Goal: Check status: Check status

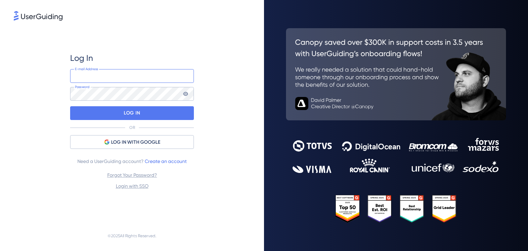
click at [133, 80] on input "email" at bounding box center [132, 76] width 124 height 14
type input "[PERSON_NAME][EMAIL_ADDRESS][PERSON_NAME][DOMAIN_NAME]"
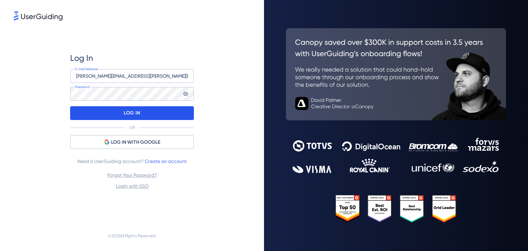
click at [164, 111] on div "LOG IN" at bounding box center [132, 113] width 124 height 14
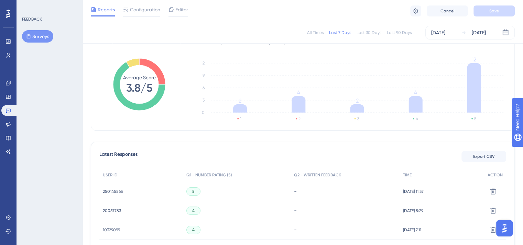
scroll to position [34, 0]
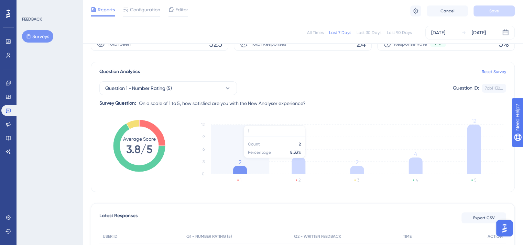
click at [234, 162] on icon "1 2 3 4 5 0 3 6 9 12 2 4 2 4 12" at bounding box center [346, 153] width 319 height 69
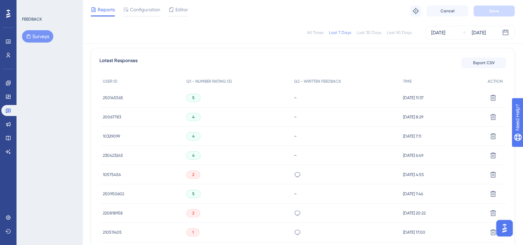
scroll to position [206, 0]
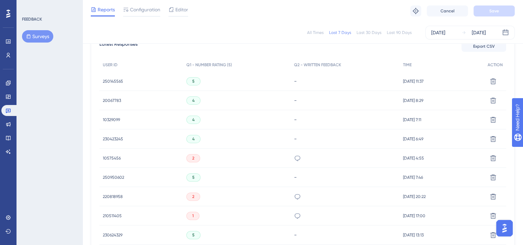
click at [115, 160] on span "10575456" at bounding box center [112, 159] width 18 height 6
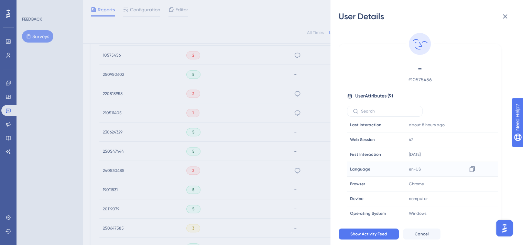
scroll to position [344, 0]
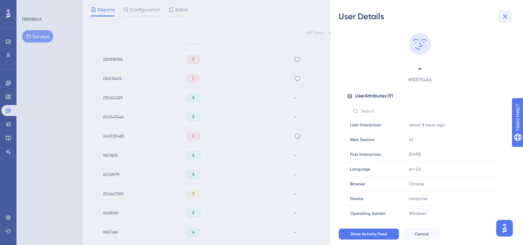
click at [504, 11] on button at bounding box center [505, 17] width 14 height 14
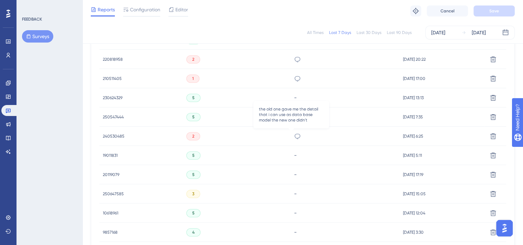
click at [294, 136] on icon at bounding box center [297, 136] width 7 height 7
